Goal: Navigation & Orientation: Find specific page/section

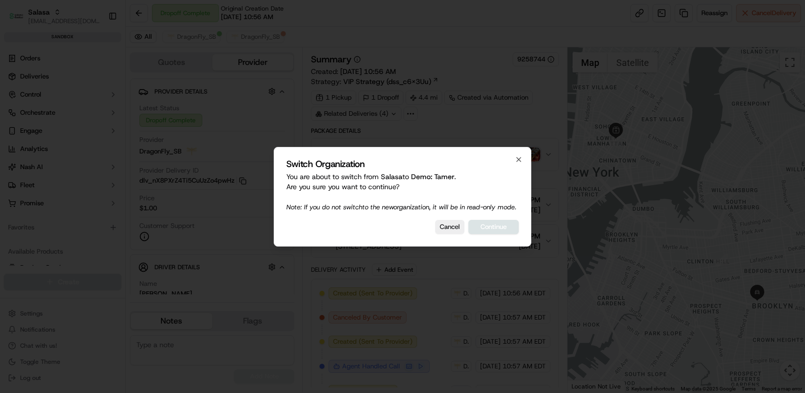
click at [504, 223] on div "Switch Organization You are about to switch from Salasa to Demo: Tamer . Are yo…" at bounding box center [403, 197] width 258 height 100
click at [505, 227] on button "Continue" at bounding box center [493, 227] width 50 height 14
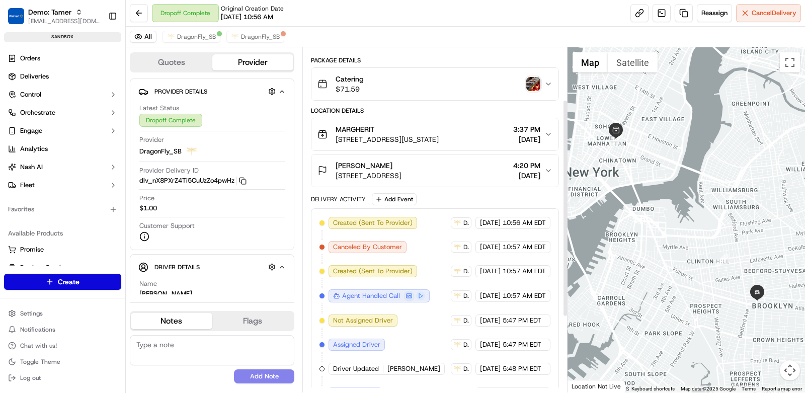
scroll to position [69, 0]
click at [113, 20] on button "Toggle Sidebar" at bounding box center [112, 16] width 17 height 17
